Goal: Use online tool/utility

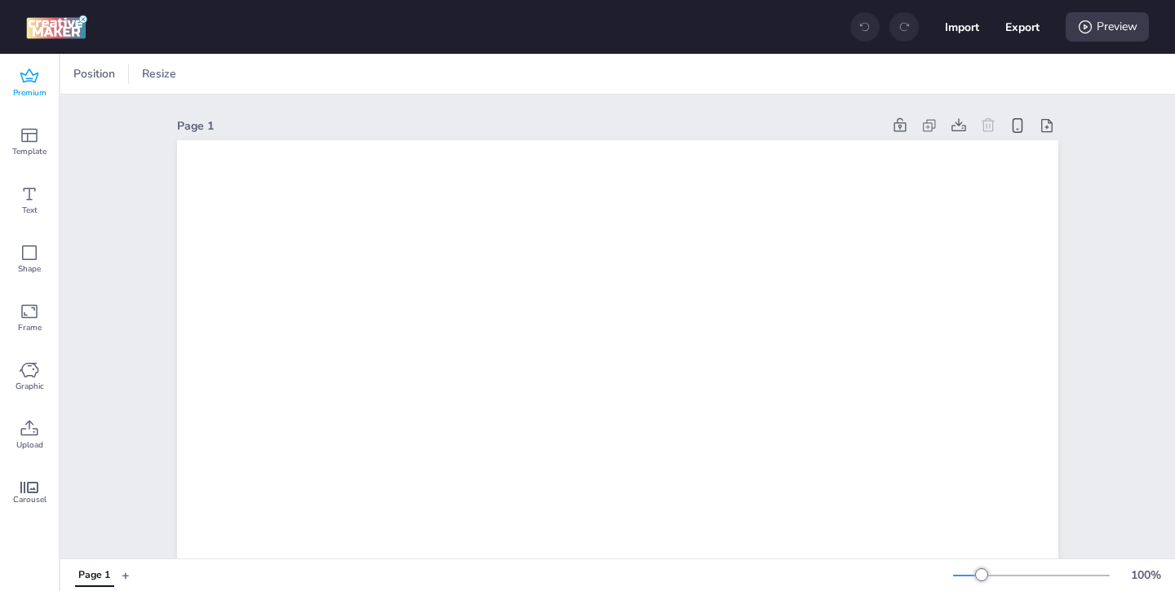
click at [41, 72] on div "Premium" at bounding box center [29, 83] width 59 height 59
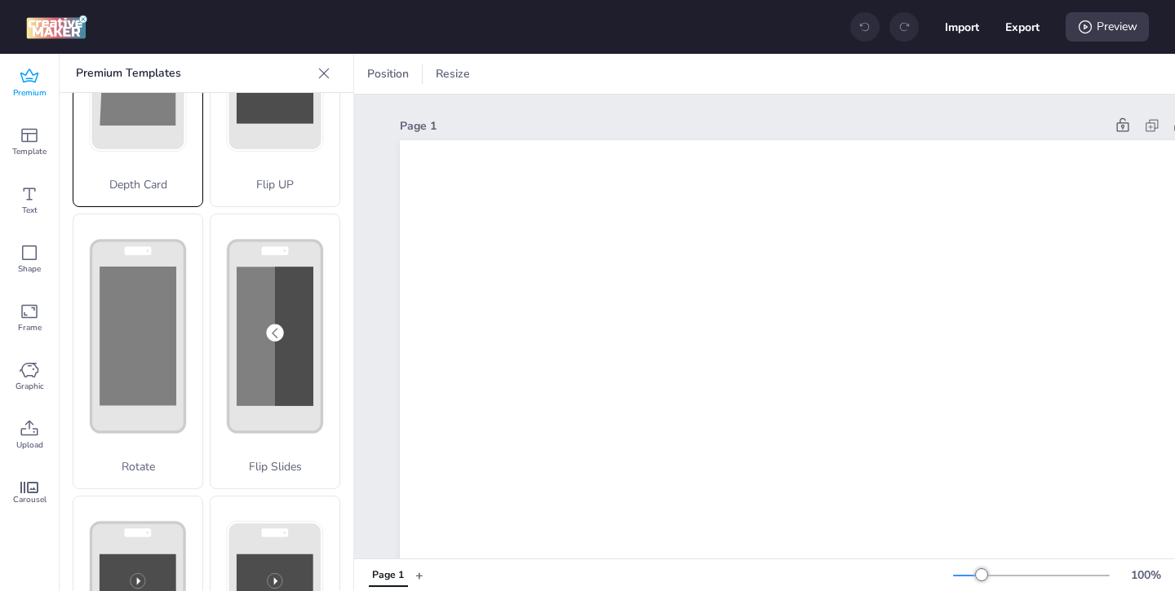
scroll to position [191, 0]
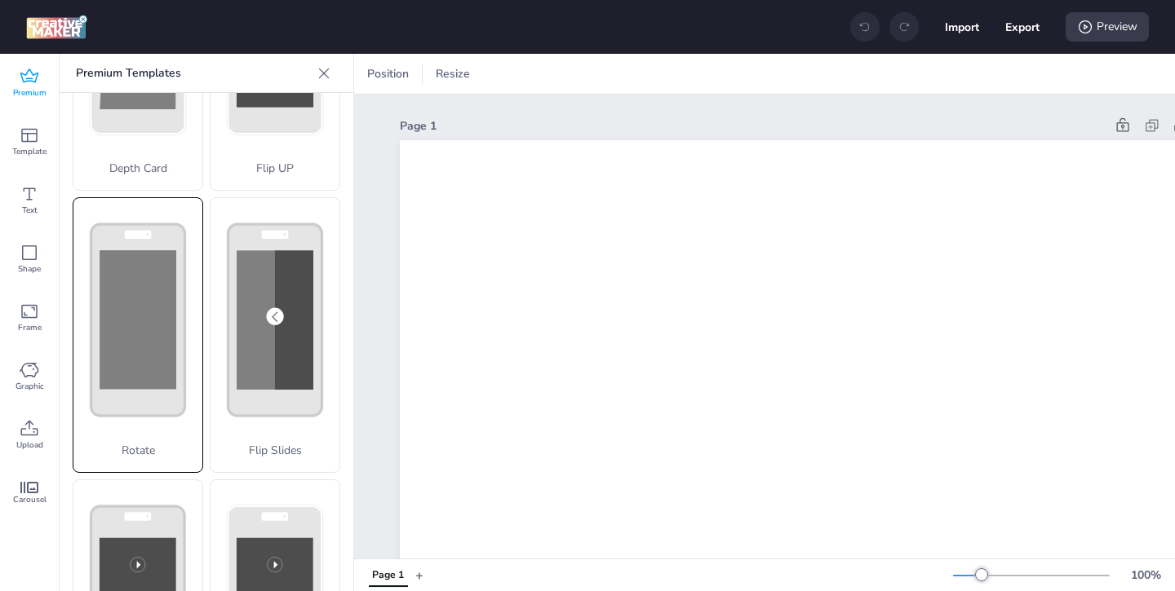
click at [146, 339] on rect at bounding box center [138, 319] width 77 height 139
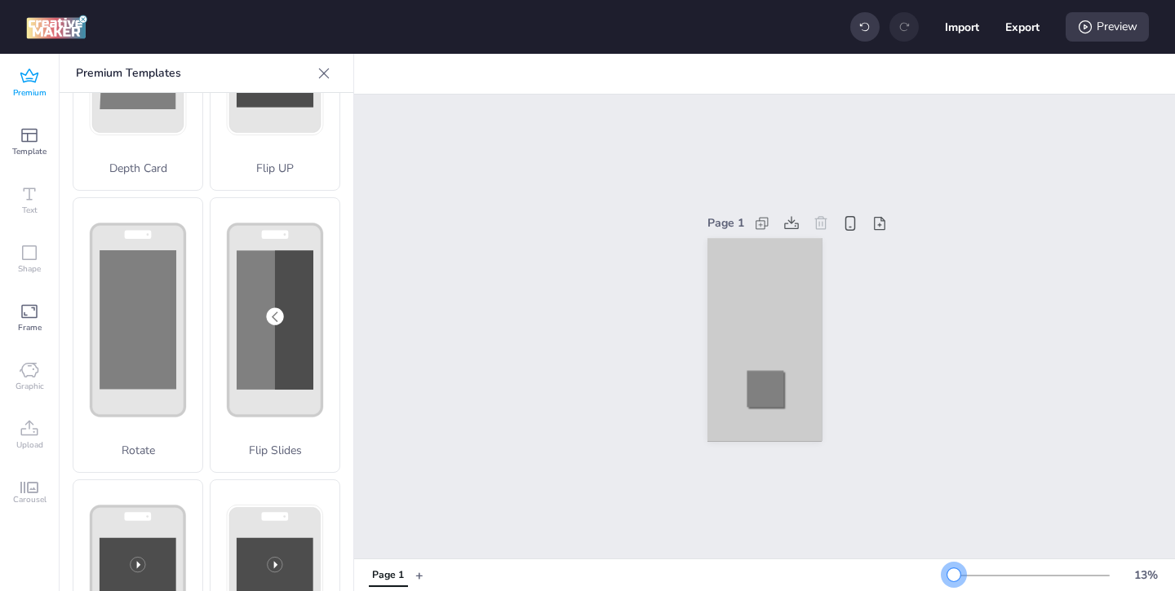
drag, startPoint x: 979, startPoint y: 576, endPoint x: 954, endPoint y: 575, distance: 25.3
click at [954, 575] on div at bounding box center [953, 575] width 13 height 13
click at [721, 297] on div at bounding box center [764, 340] width 114 height 204
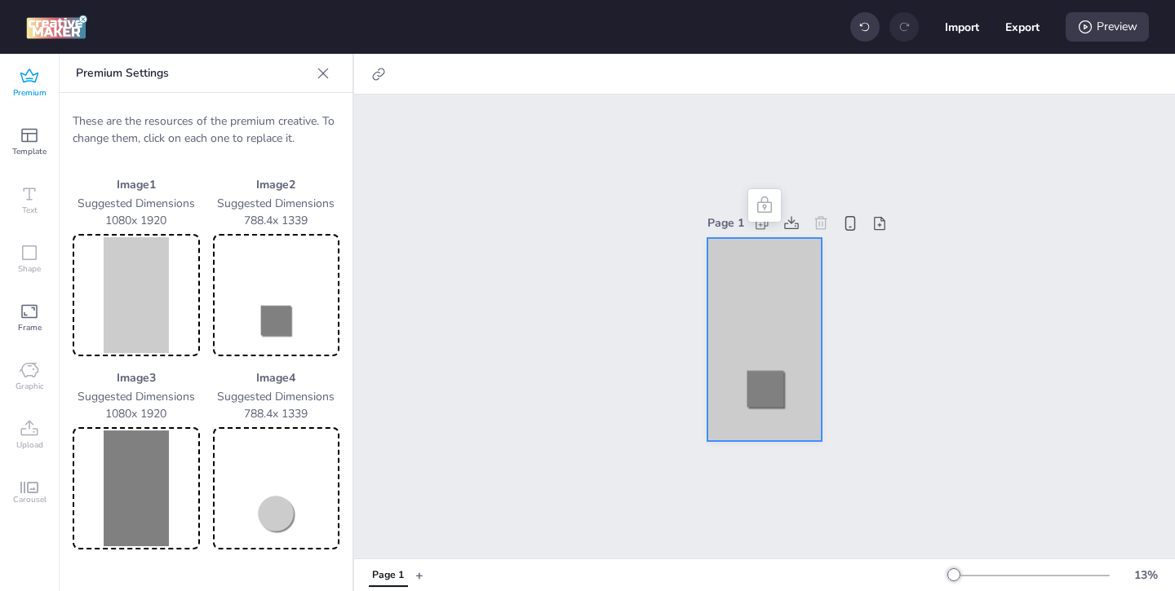
click at [148, 299] on img at bounding box center [136, 295] width 121 height 116
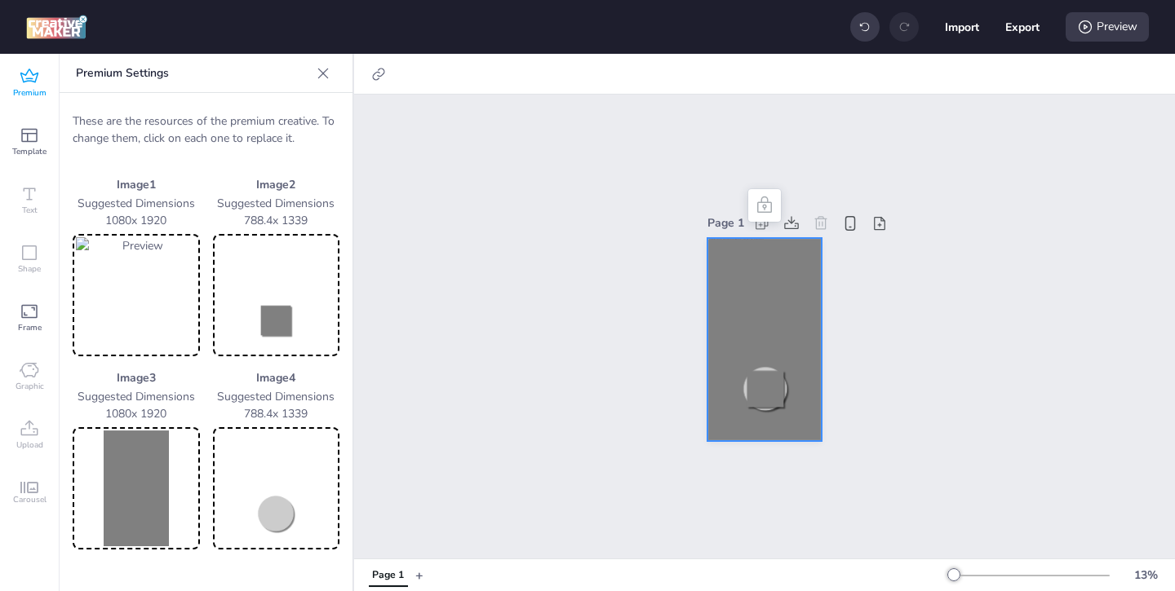
click at [281, 307] on img at bounding box center [276, 295] width 121 height 116
click at [144, 516] on img at bounding box center [136, 489] width 121 height 116
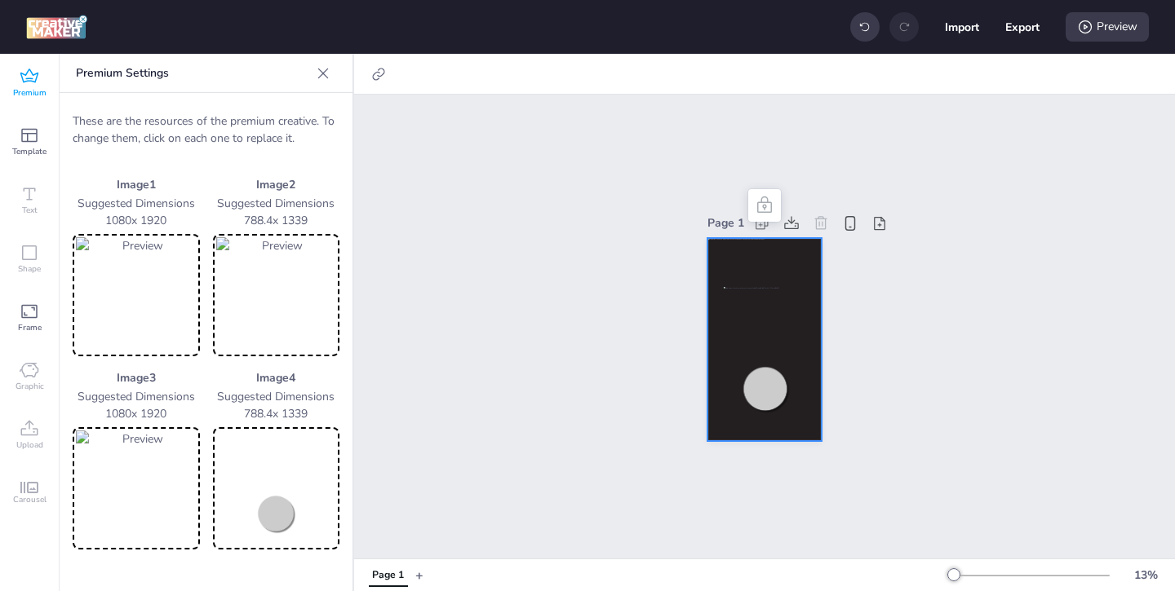
click at [264, 501] on img at bounding box center [276, 489] width 121 height 116
click at [1093, 29] on div "Preview" at bounding box center [1106, 26] width 83 height 29
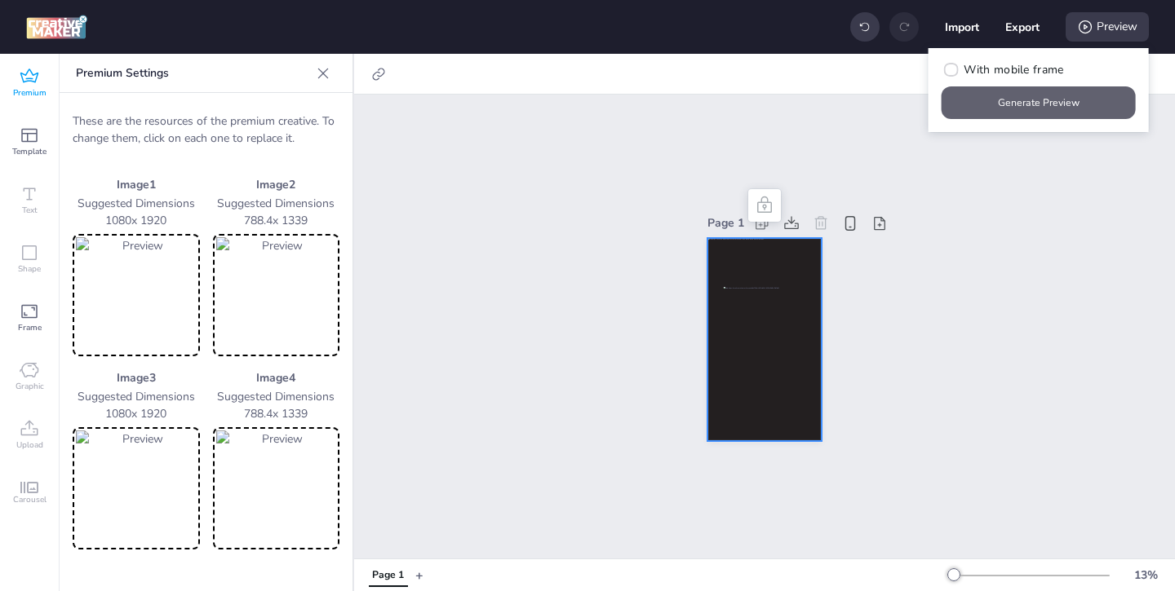
click at [1015, 102] on button "Generate Preview" at bounding box center [1038, 102] width 194 height 33
